Goal: Find specific page/section: Find specific page/section

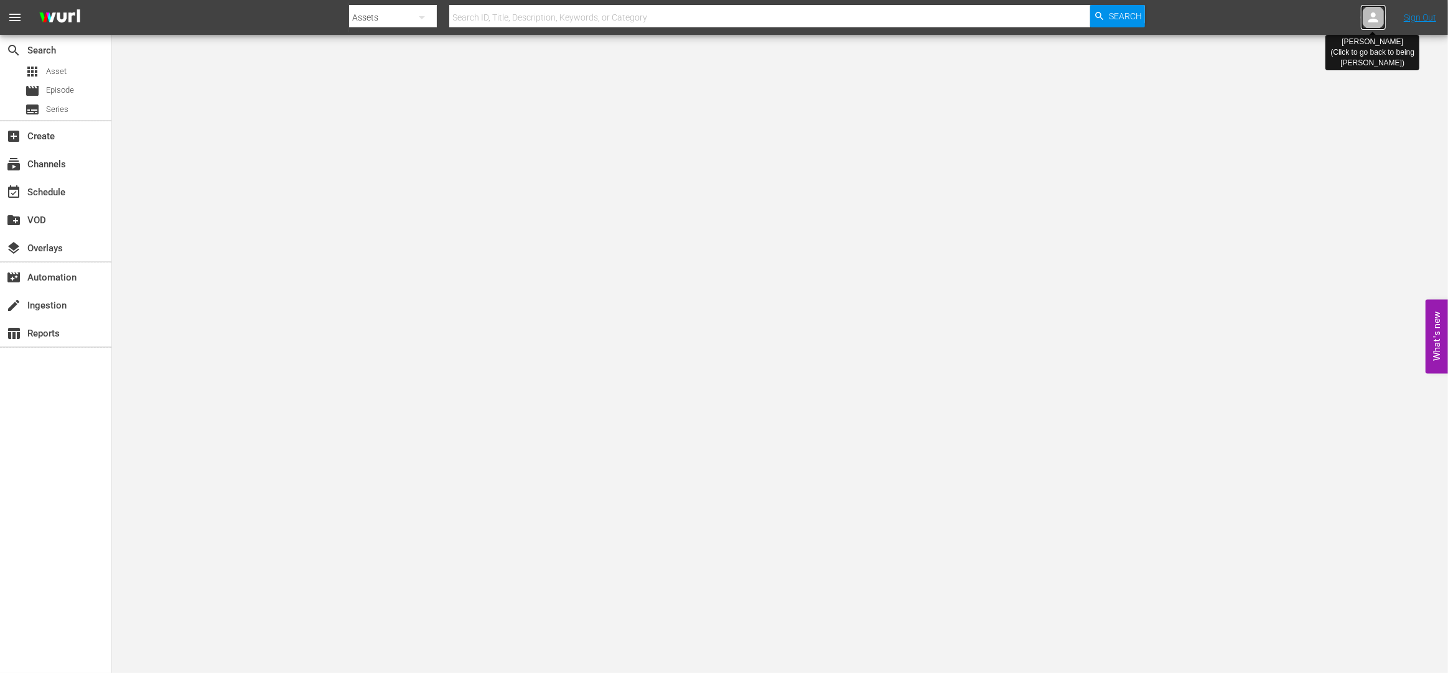
click at [1373, 24] on icon at bounding box center [1373, 17] width 15 height 15
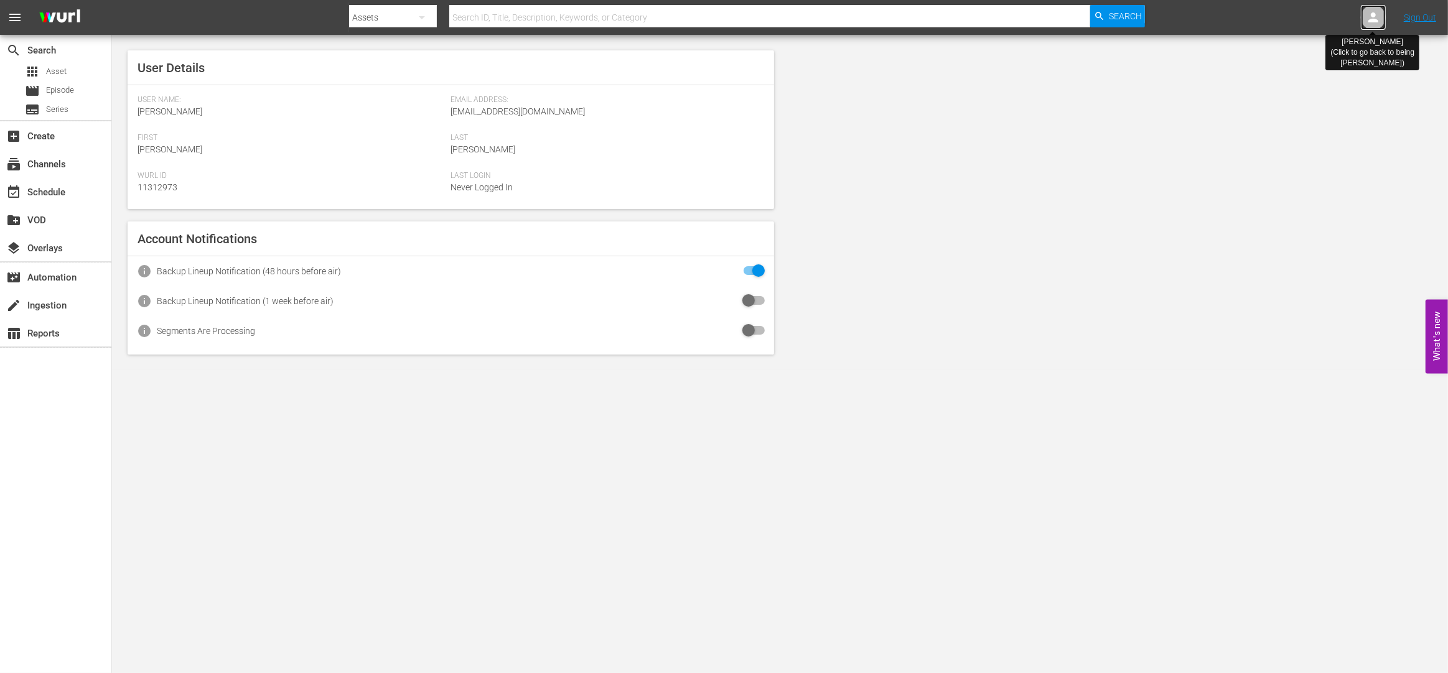
click at [1374, 19] on icon at bounding box center [1373, 17] width 10 height 10
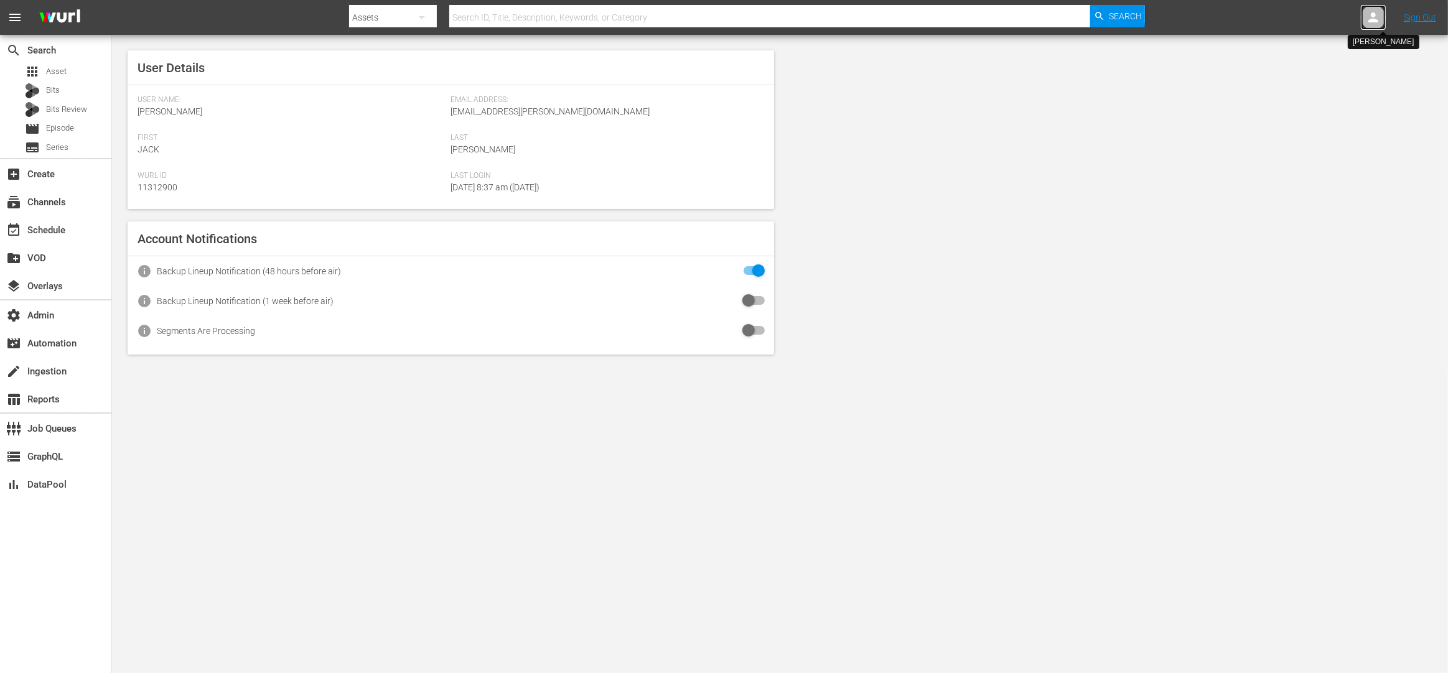
click at [1372, 23] on icon at bounding box center [1373, 17] width 15 height 15
click at [1313, 21] on input "text" at bounding box center [1340, 19] width 159 height 30
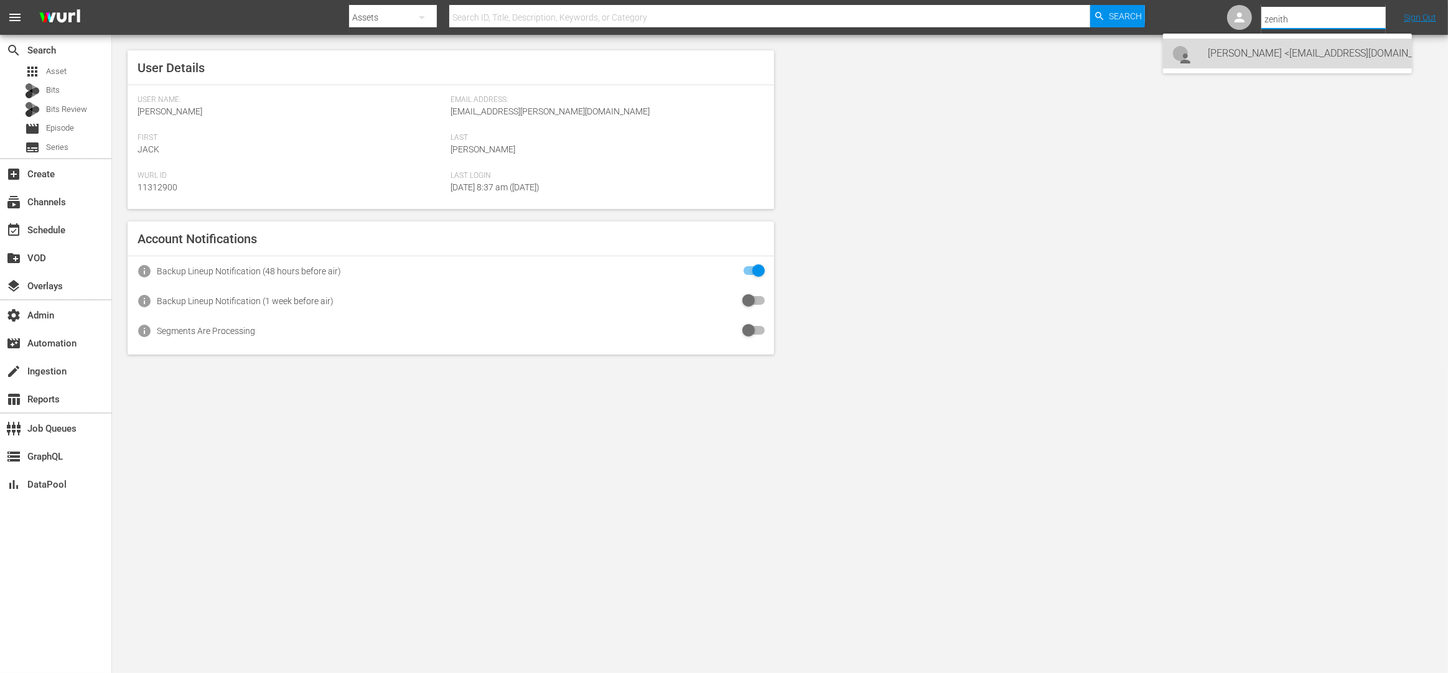
click at [1246, 59] on div "[PERSON_NAME] <[EMAIL_ADDRESS][DOMAIN_NAME]>" at bounding box center [1305, 54] width 194 height 30
type input "[PERSON_NAME] (11312660)"
